Goal: Task Accomplishment & Management: Manage account settings

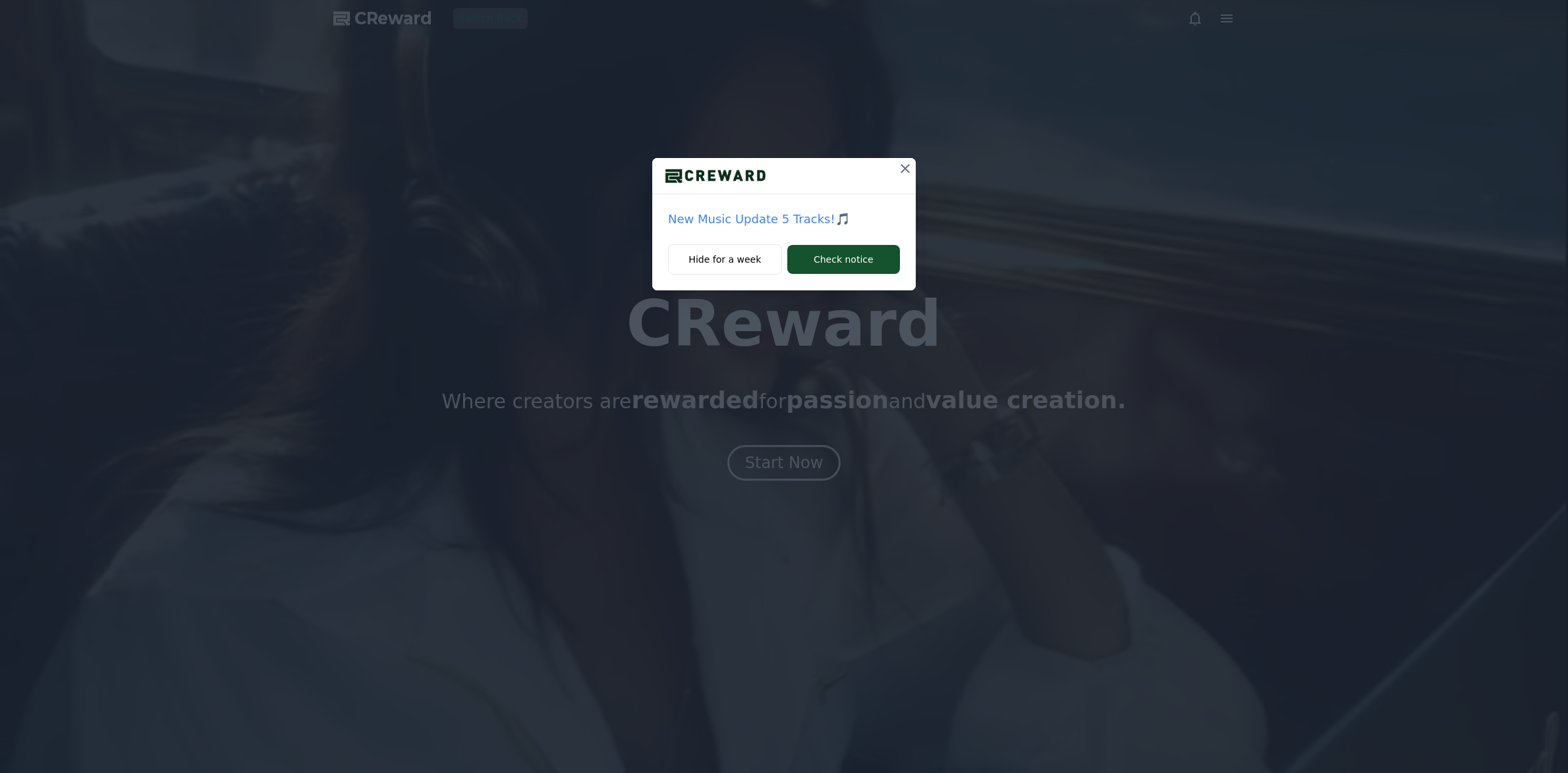
click at [904, 169] on icon at bounding box center [905, 168] width 9 height 9
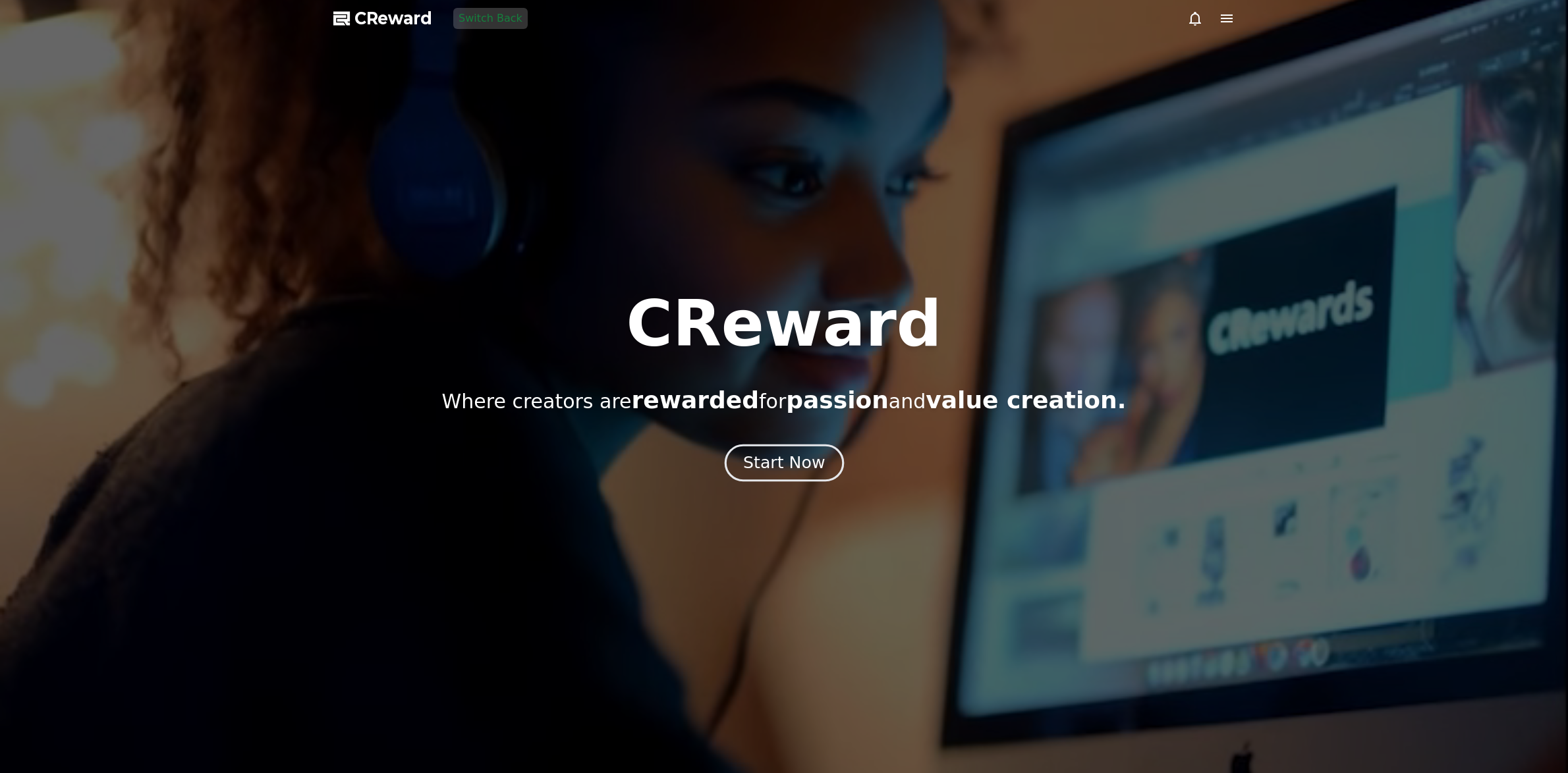
click at [795, 446] on button "Start Now" at bounding box center [784, 463] width 120 height 38
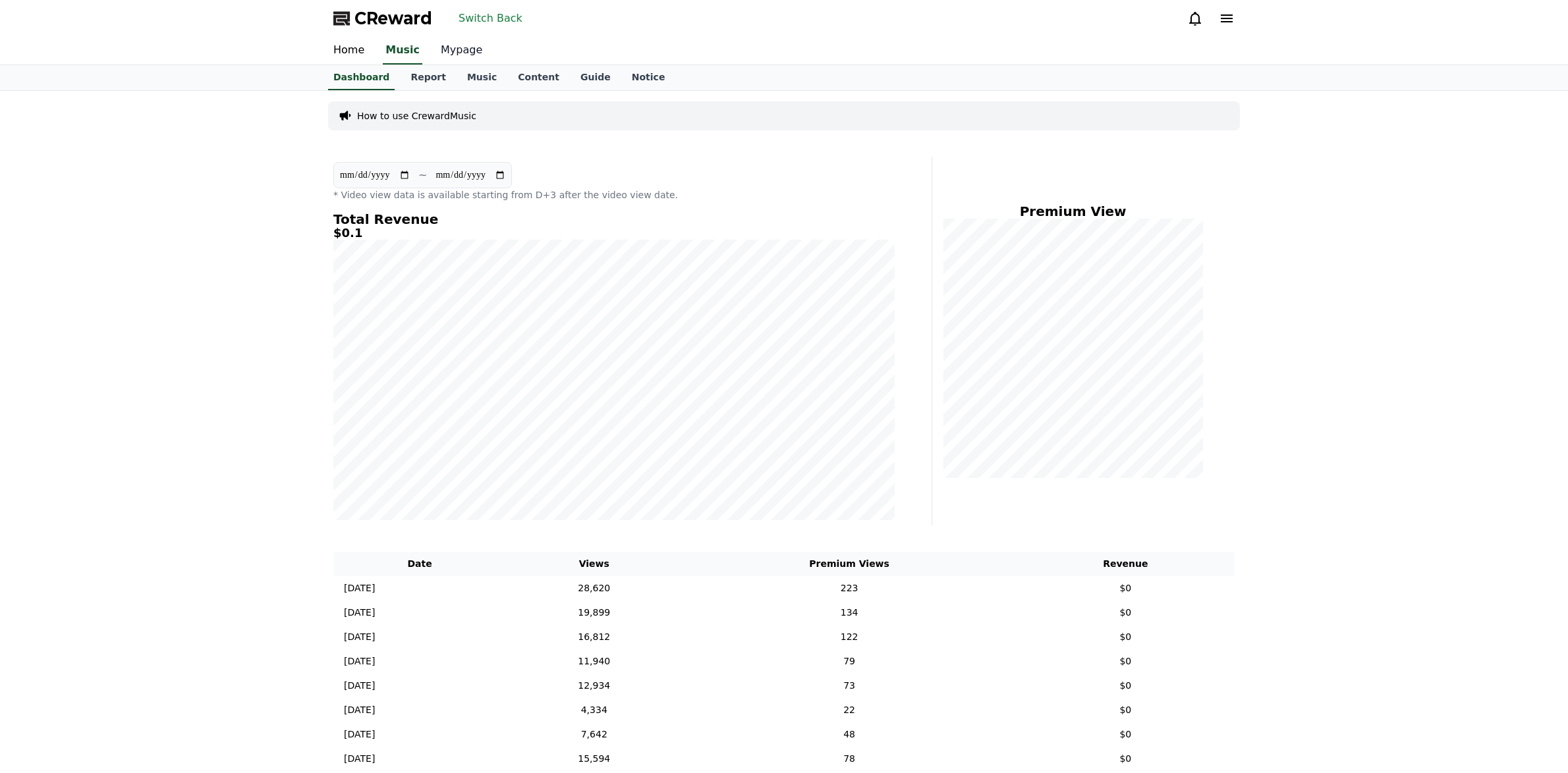
click at [444, 50] on link "Mypage" at bounding box center [461, 50] width 62 height 28
select select "**********"
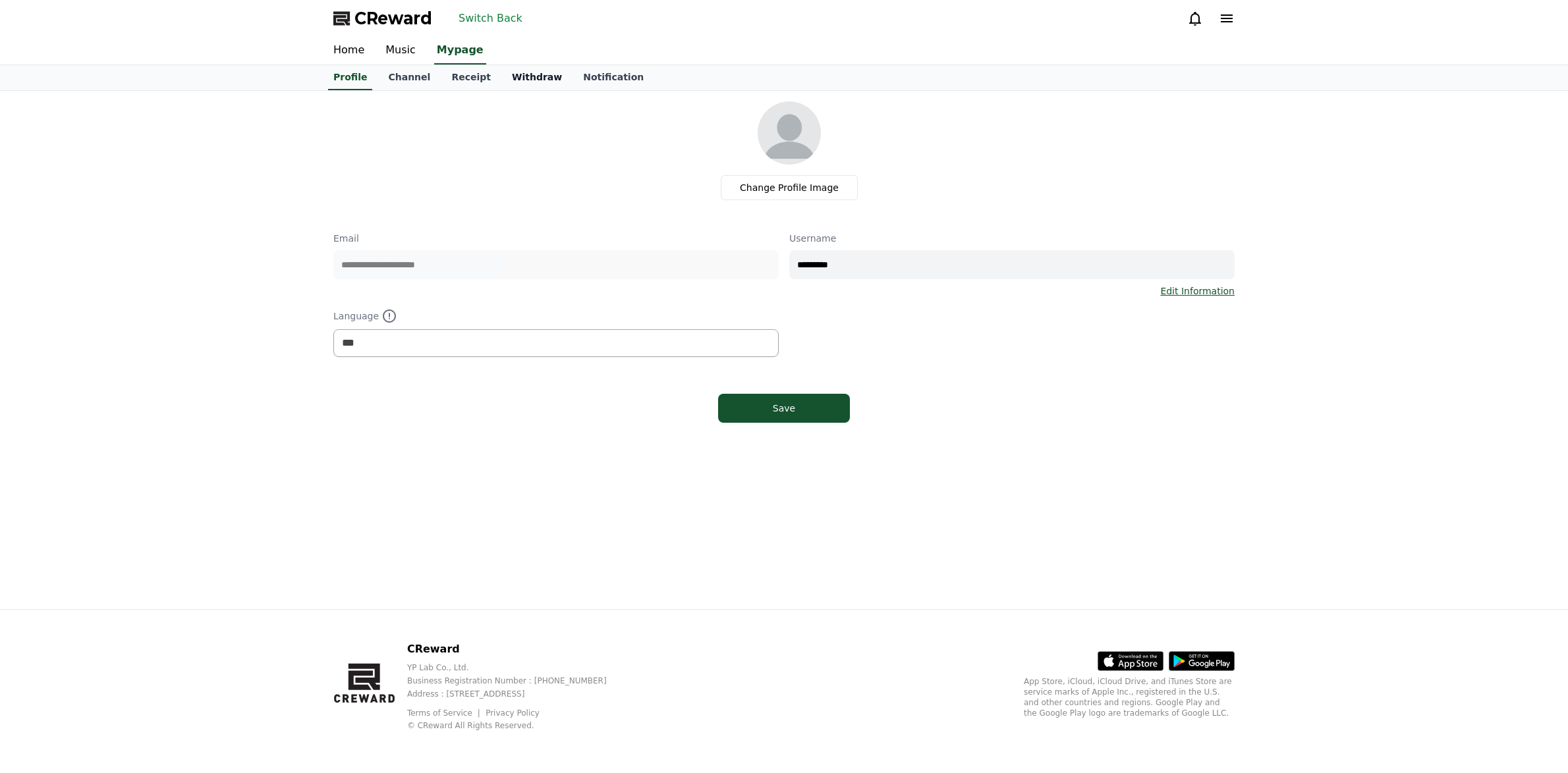
click at [502, 80] on link "Withdraw" at bounding box center [537, 77] width 71 height 25
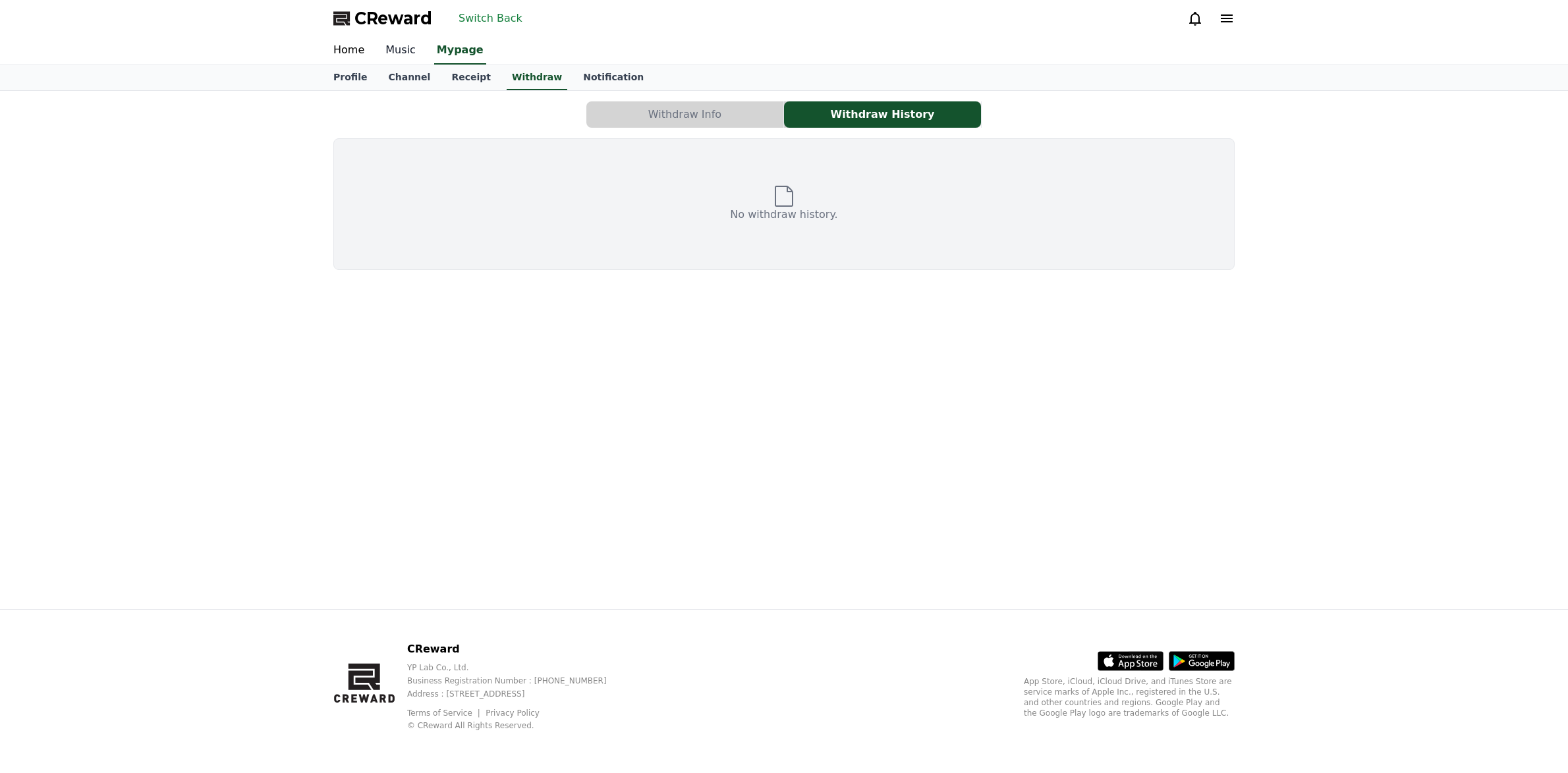
click at [391, 59] on link "Music" at bounding box center [400, 50] width 51 height 28
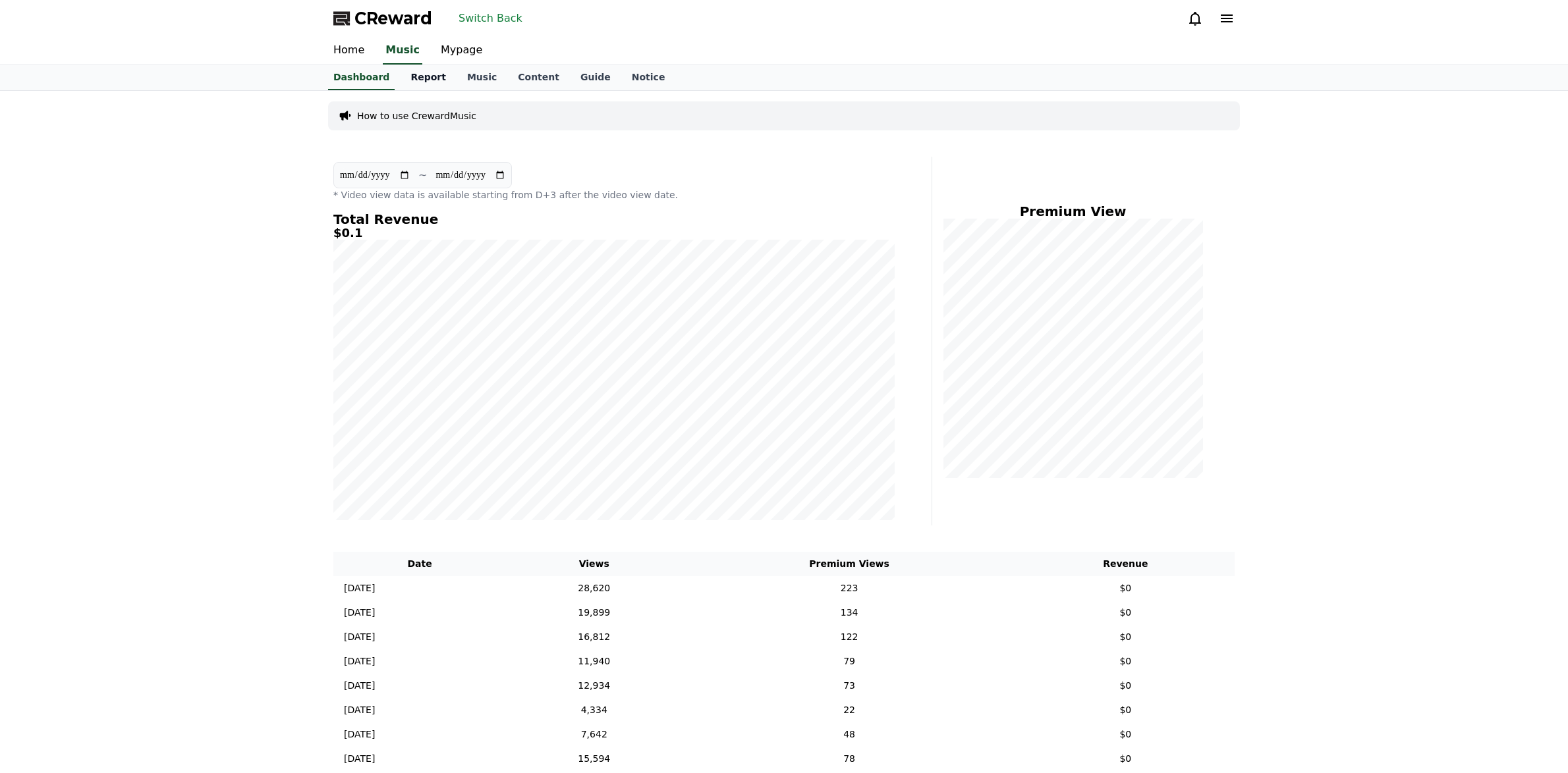
click at [429, 76] on link "Report" at bounding box center [428, 77] width 56 height 25
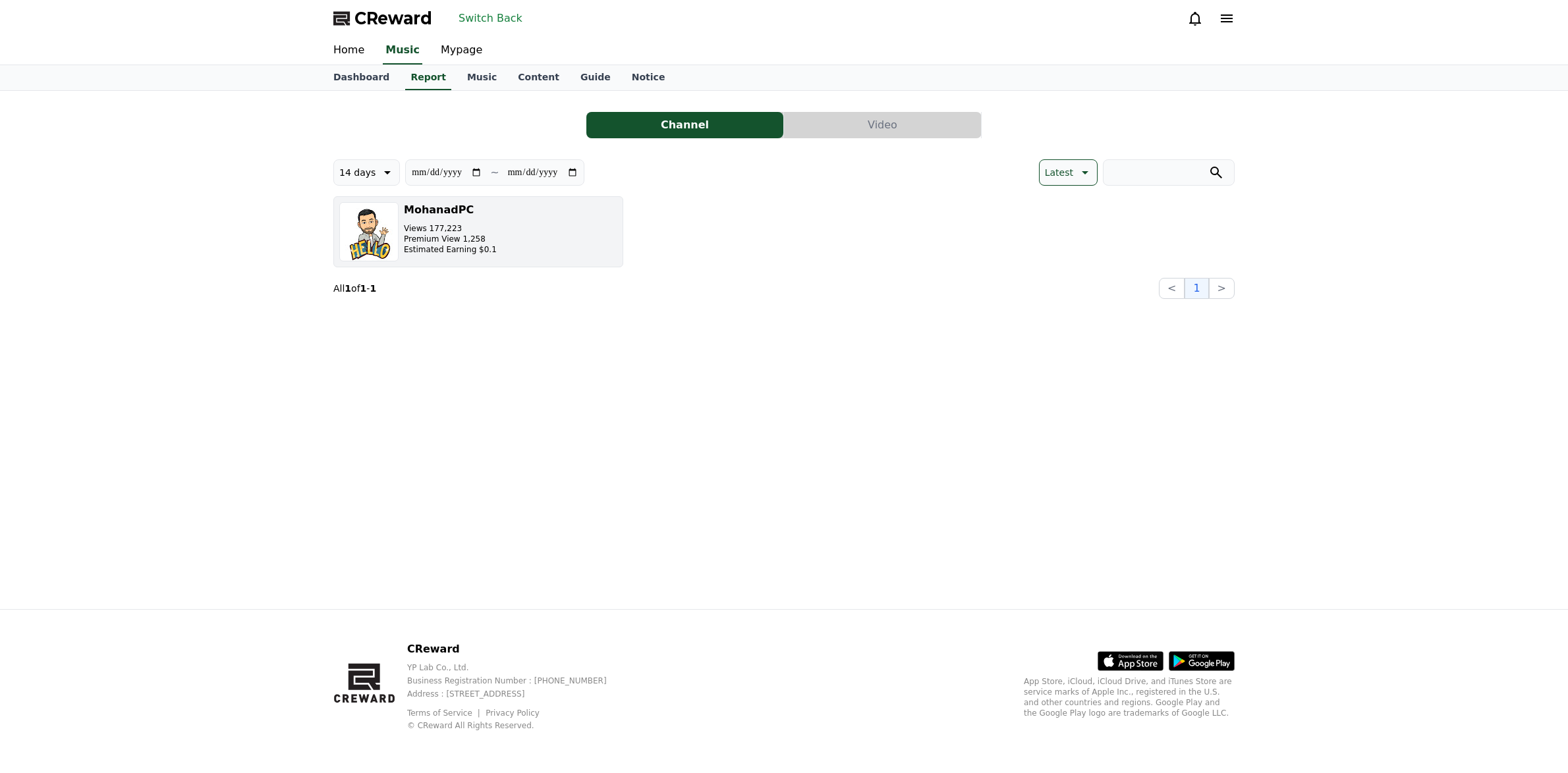
click at [585, 222] on button "MohanadPC Views 177,223 Premium View 1,258 Estimated Earning $0.1" at bounding box center [478, 232] width 290 height 71
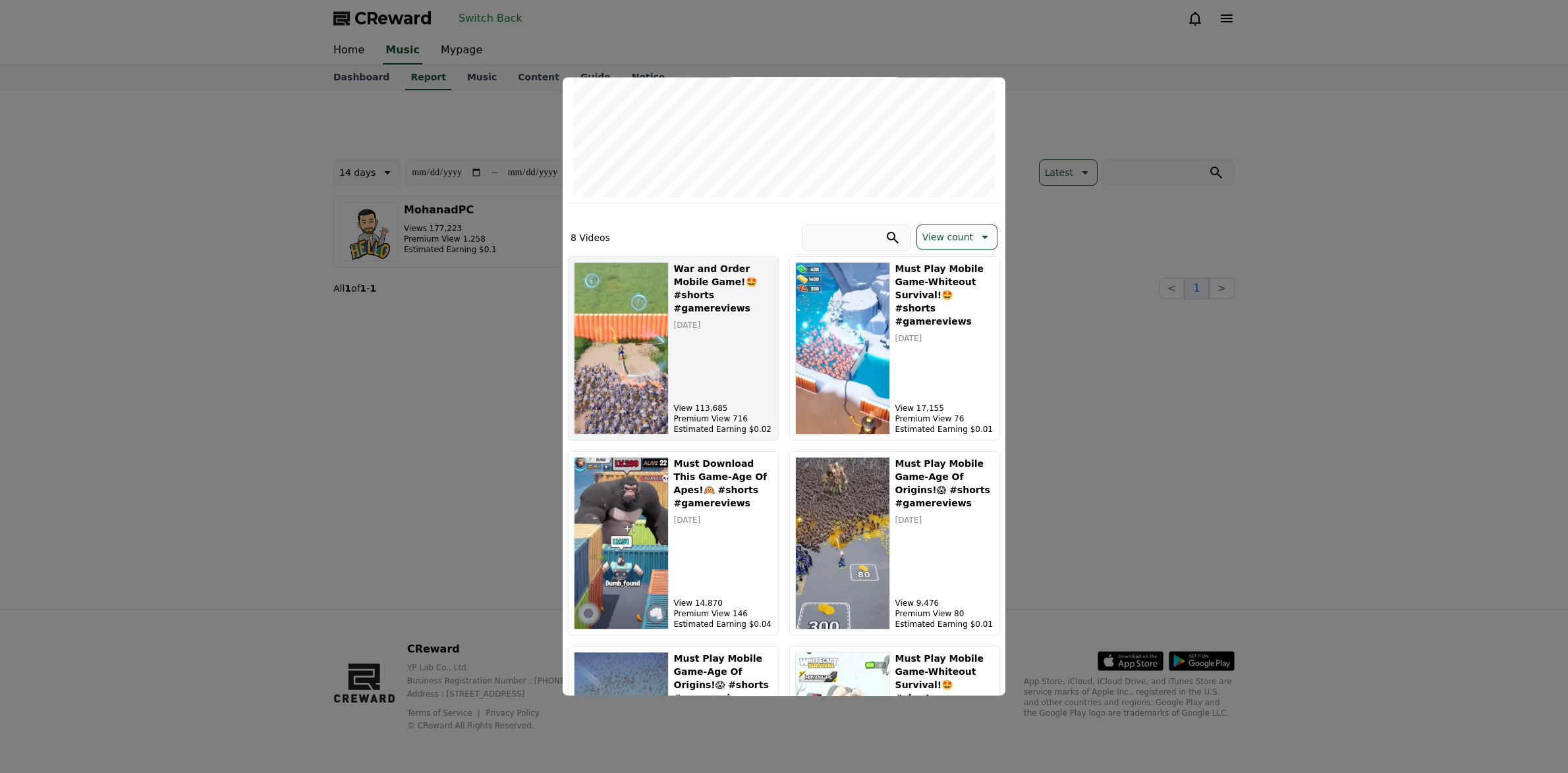
scroll to position [263, 0]
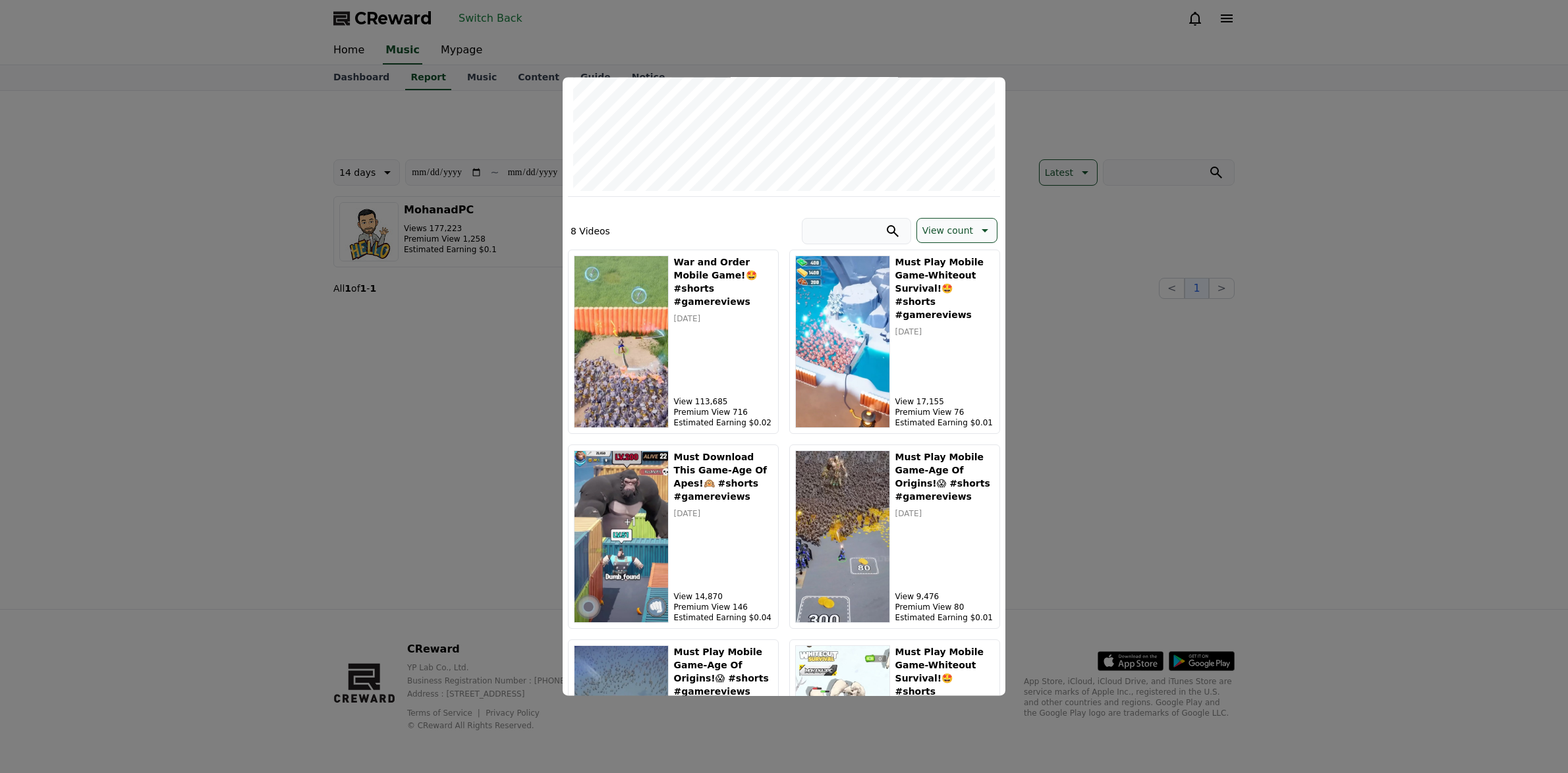
click at [1318, 420] on button "close modal" at bounding box center [784, 386] width 1568 height 773
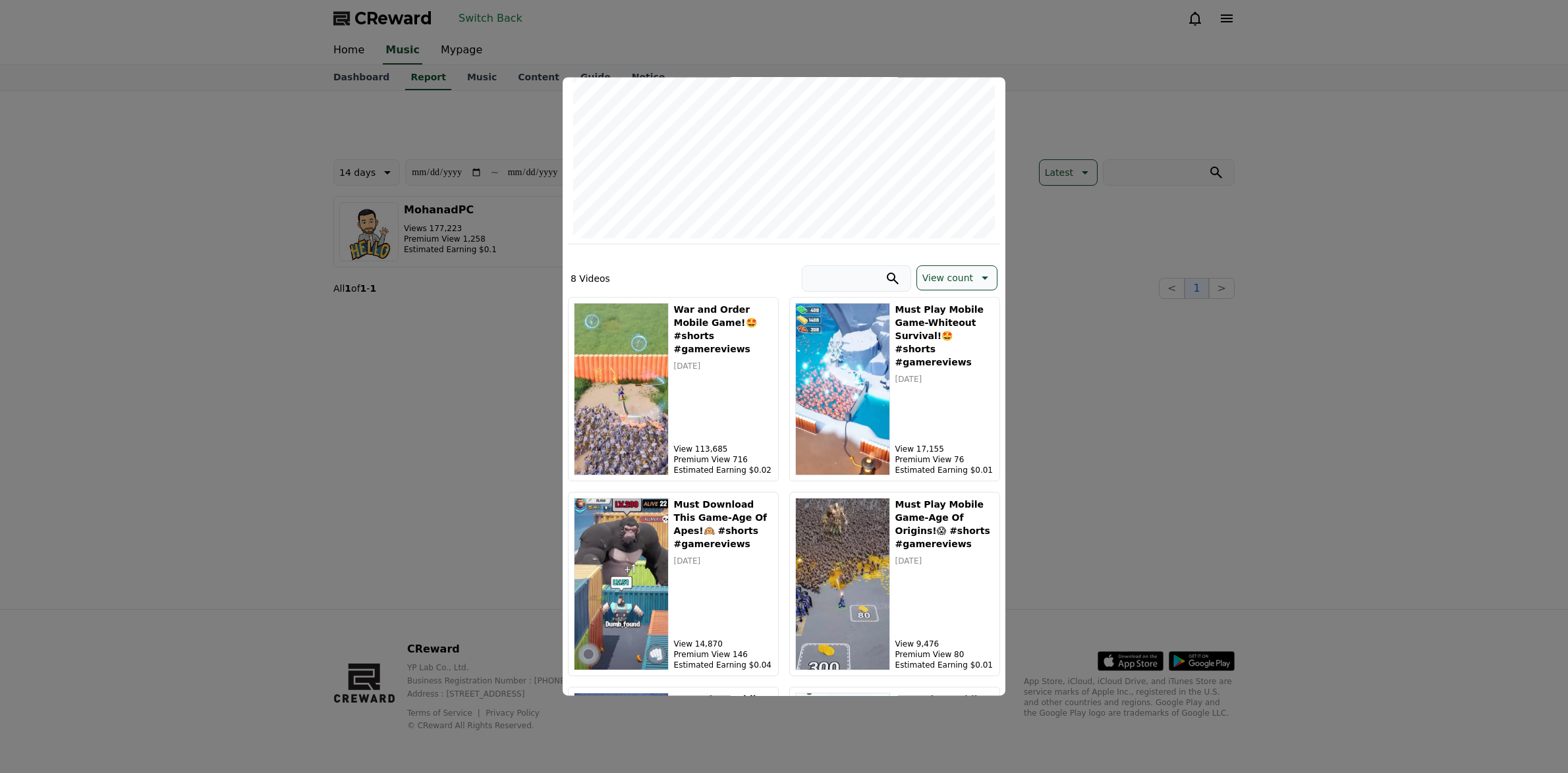
scroll to position [0, 0]
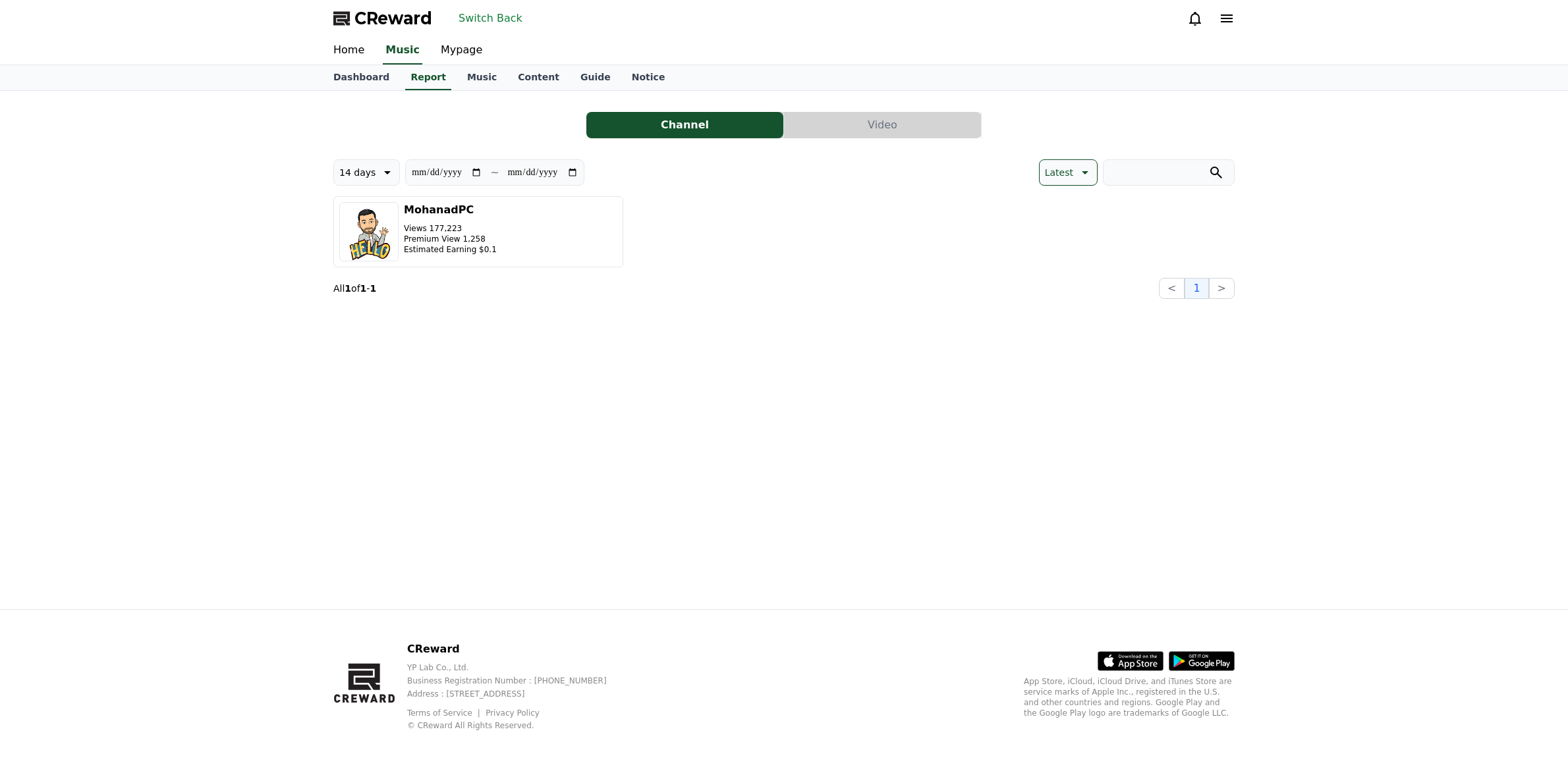
click at [373, 168] on button "14 days" at bounding box center [366, 172] width 66 height 26
click at [371, 343] on button "90 days" at bounding box center [357, 343] width 47 height 29
click at [487, 15] on button "Switch Back" at bounding box center [490, 19] width 74 height 21
